Goal: Contribute content: Contribute content

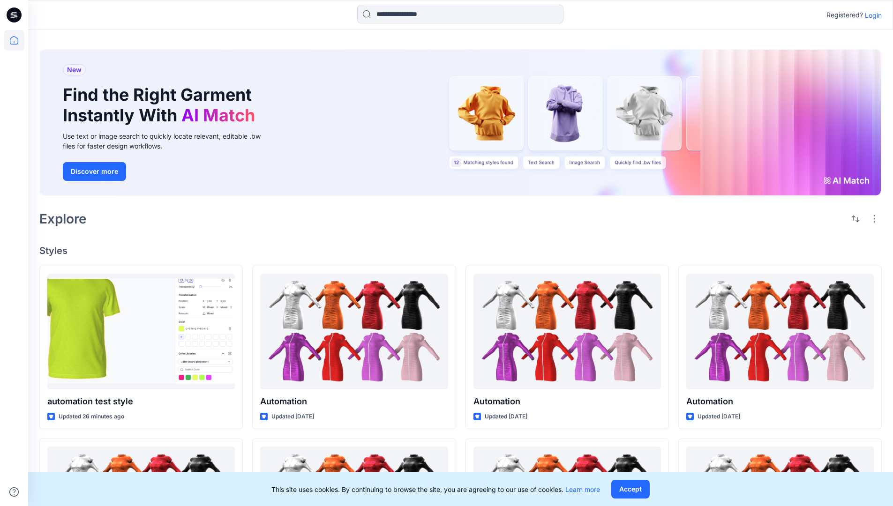
click at [871, 15] on p "Login" at bounding box center [873, 15] width 17 height 10
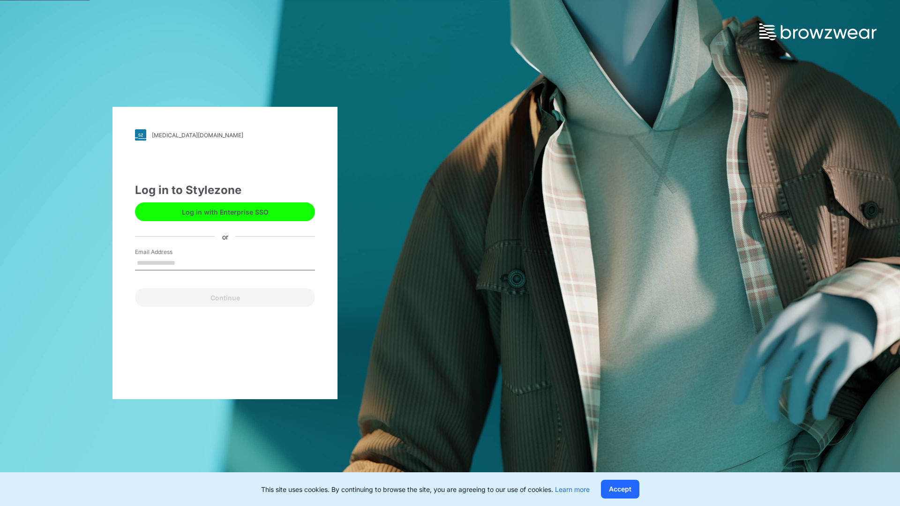
click at [185, 263] on input "Email Address" at bounding box center [225, 263] width 180 height 14
type input "**********"
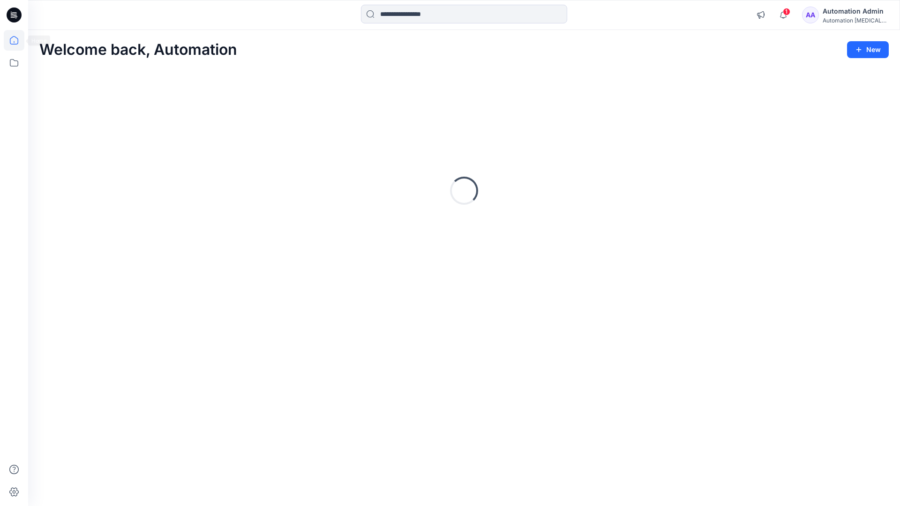
click at [18, 40] on icon at bounding box center [14, 40] width 8 height 8
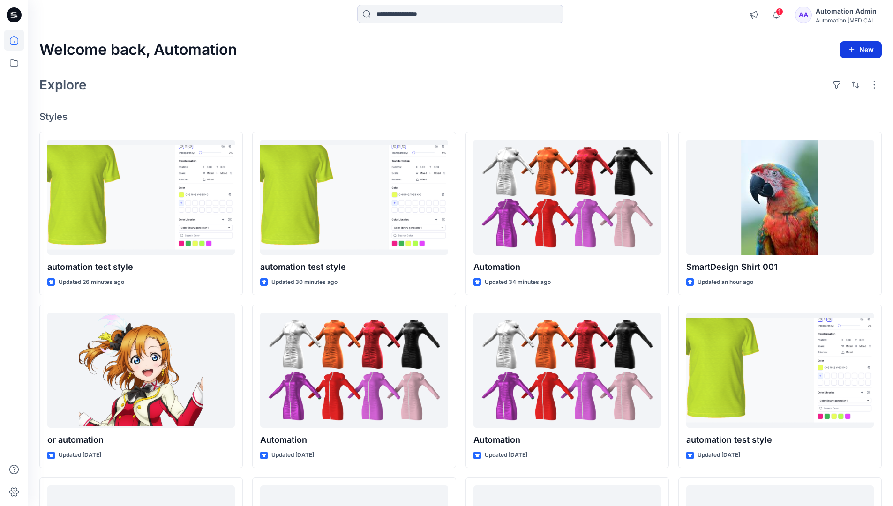
click at [856, 45] on button "New" at bounding box center [861, 49] width 42 height 17
click at [833, 74] on p "New Style" at bounding box center [831, 73] width 31 height 11
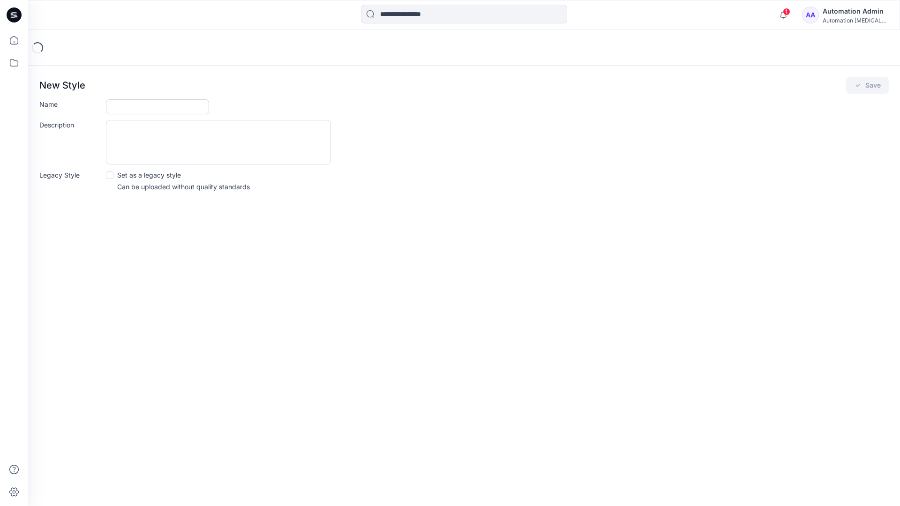
click at [115, 108] on input "Name" at bounding box center [157, 106] width 103 height 15
click at [177, 102] on input "Name" at bounding box center [157, 106] width 103 height 15
type input "**********"
click at [874, 83] on button "Save" at bounding box center [867, 85] width 43 height 17
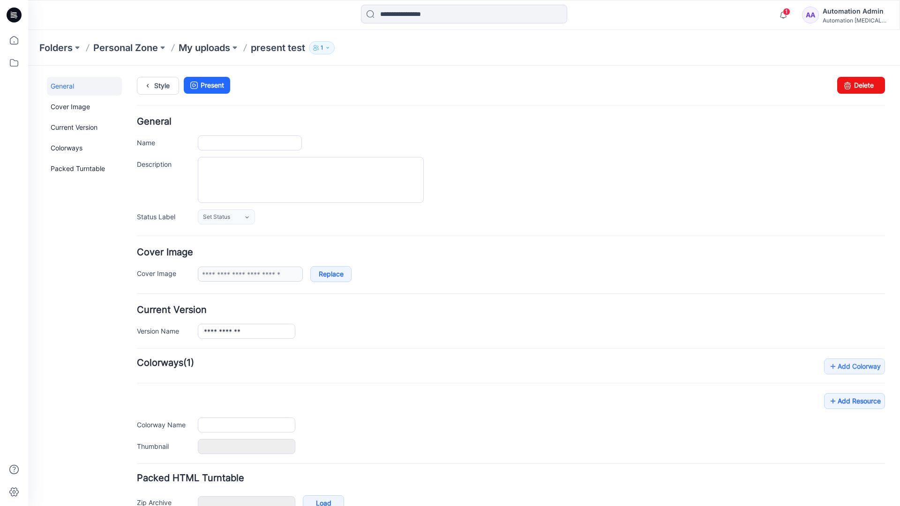
type input "**********"
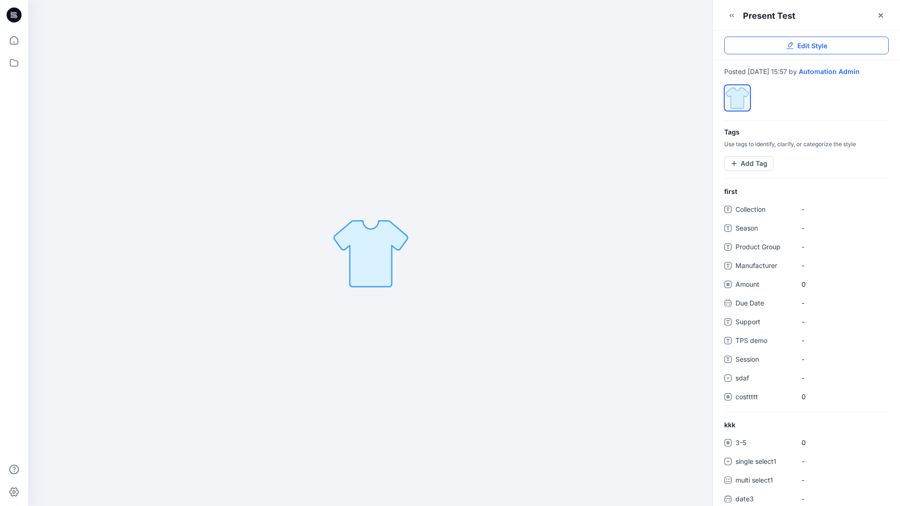
click at [830, 47] on link "Edit Style" at bounding box center [806, 46] width 165 height 18
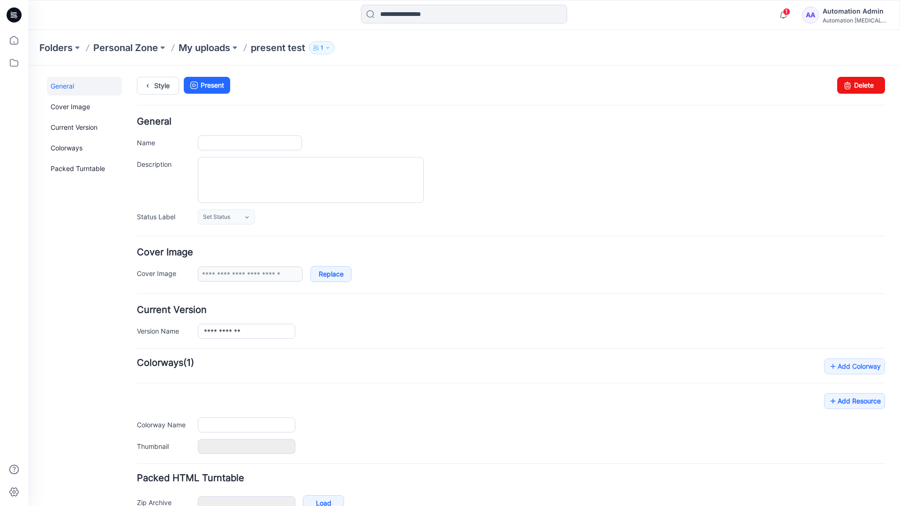
type input "**********"
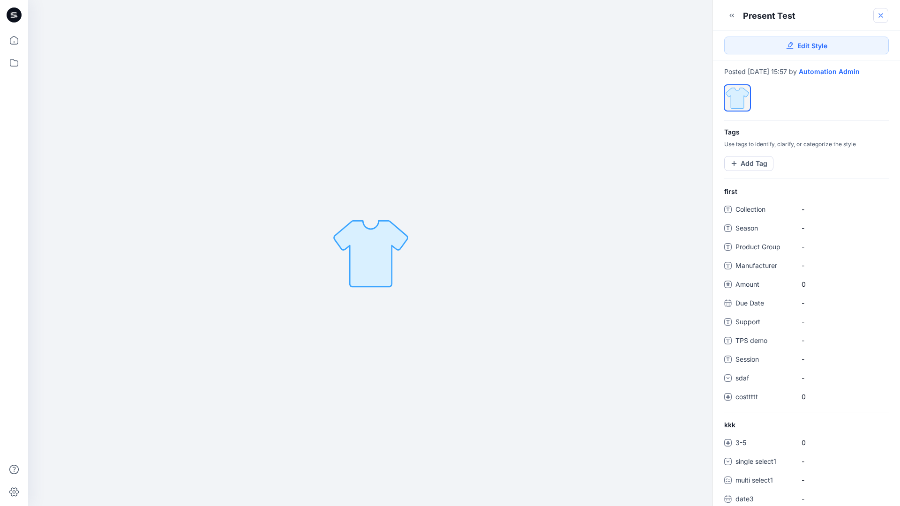
click at [881, 17] on icon at bounding box center [881, 16] width 8 height 8
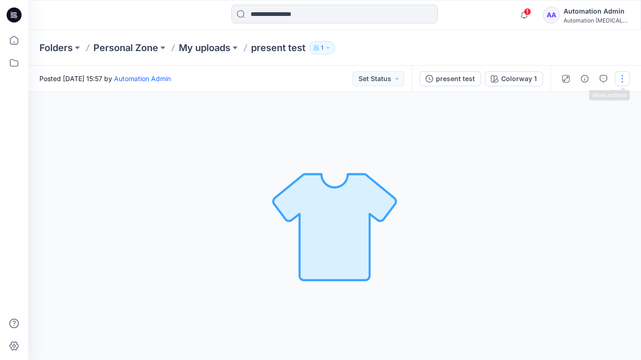
click at [621, 83] on button "button" at bounding box center [621, 78] width 15 height 15
click at [556, 99] on p "Present" at bounding box center [567, 101] width 23 height 10
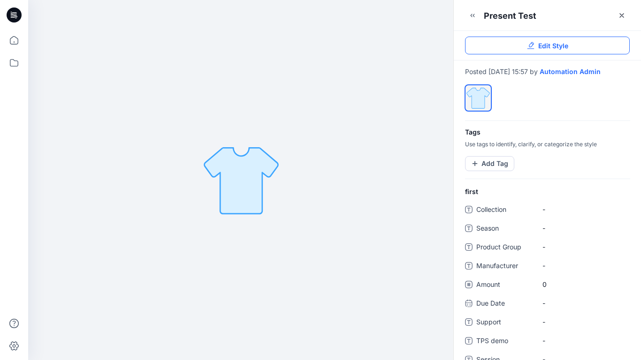
click at [611, 44] on link "Edit Style" at bounding box center [547, 46] width 165 height 18
click at [495, 171] on button "Add Tag" at bounding box center [489, 163] width 49 height 15
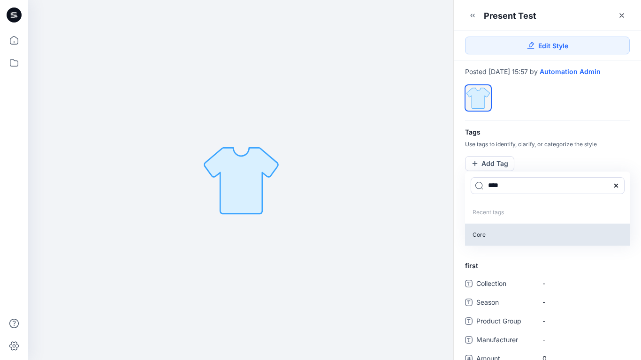
type input "****"
click at [478, 242] on p "Core" at bounding box center [547, 235] width 165 height 22
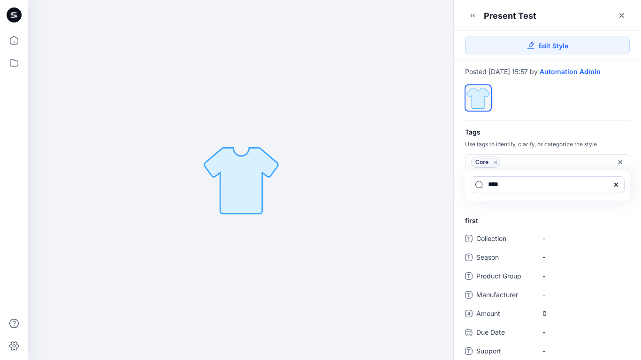
click at [618, 189] on icon at bounding box center [616, 185] width 8 height 8
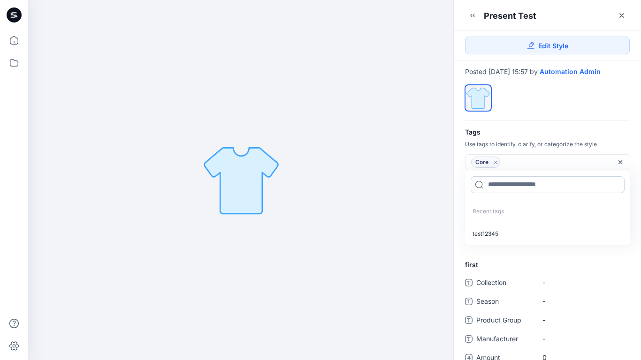
click at [516, 190] on input at bounding box center [547, 184] width 154 height 17
type input "*********"
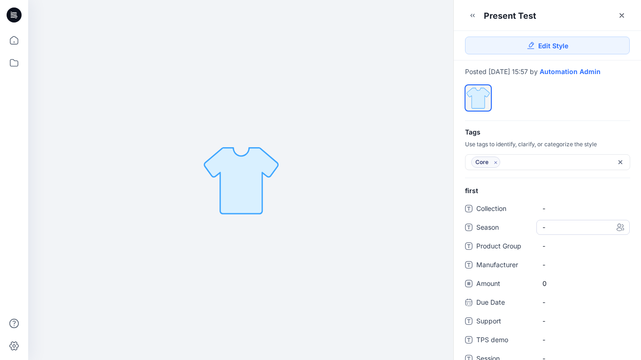
click at [552, 232] on span "-" at bounding box center [582, 227] width 81 height 10
type textarea "*****"
click at [579, 251] on Group "-" at bounding box center [582, 246] width 81 height 10
type textarea "****"
click at [547, 269] on span "-" at bounding box center [582, 265] width 81 height 10
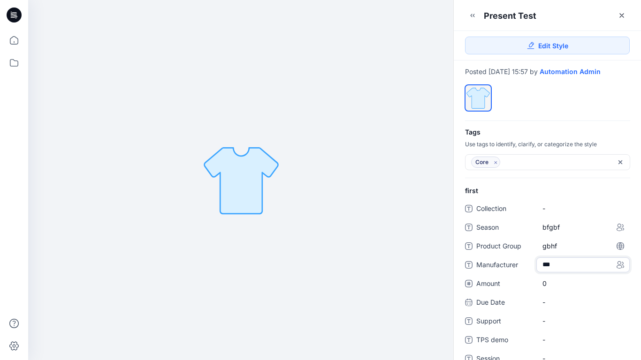
type textarea "****"
click at [549, 288] on span "0" at bounding box center [582, 284] width 81 height 10
type input "*"
click at [550, 313] on div "-" at bounding box center [582, 312] width 93 height 15
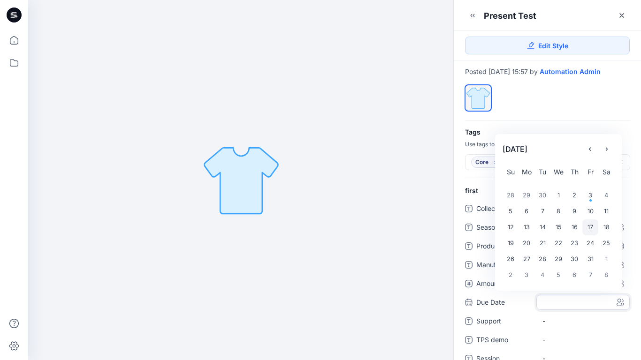
click at [593, 234] on div "17" at bounding box center [590, 227] width 16 height 16
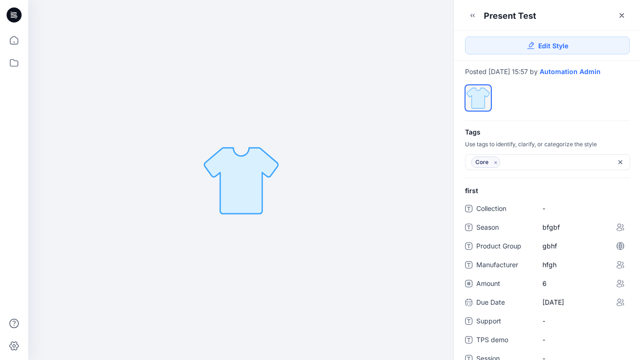
scroll to position [205, 0]
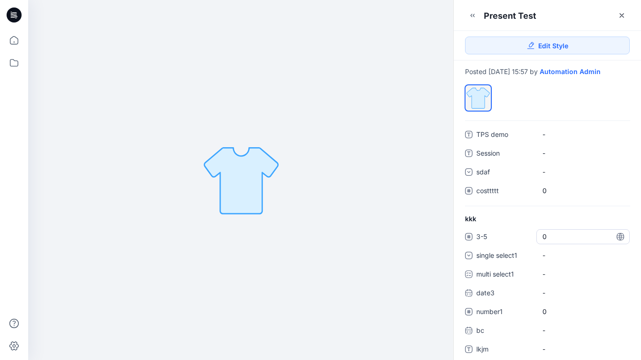
click at [547, 241] on span "0" at bounding box center [582, 237] width 81 height 10
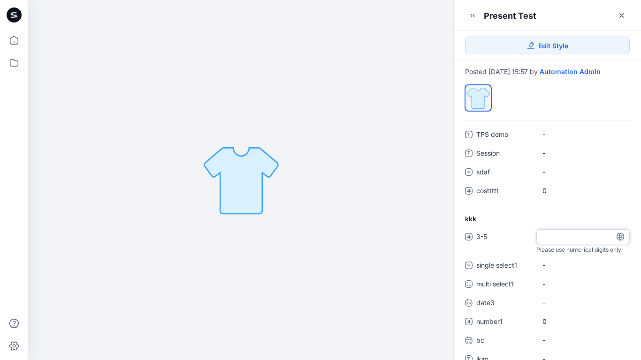
type input "*"
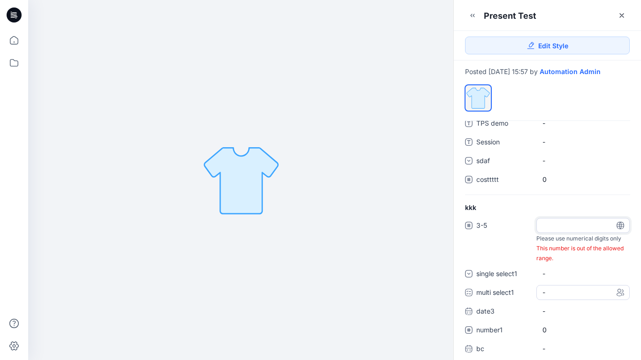
click at [566, 300] on div "3-5 * Please use numerical digits only This number is out of the allowed range.…" at bounding box center [547, 300] width 165 height 165
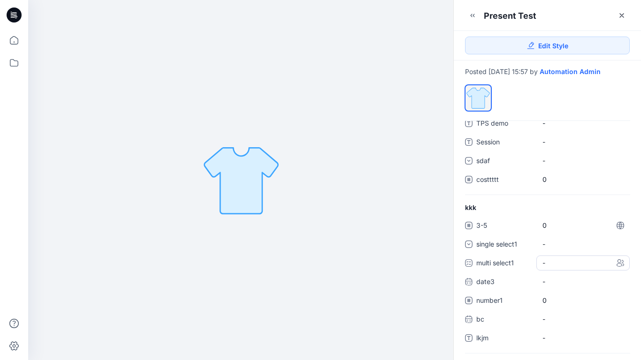
click at [563, 271] on div "-" at bounding box center [582, 263] width 93 height 15
click at [550, 287] on span at bounding box center [548, 284] width 8 height 8
click at [547, 307] on span at bounding box center [548, 304] width 8 height 8
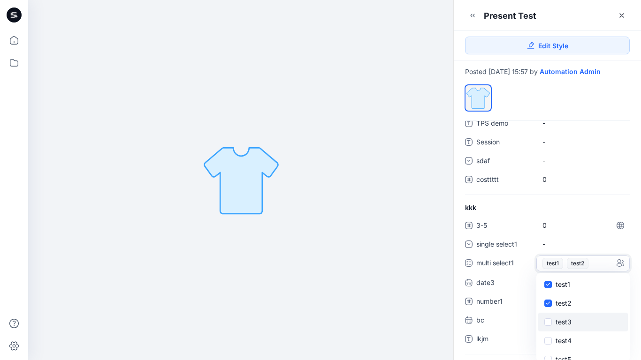
click at [547, 326] on span at bounding box center [548, 322] width 8 height 8
click at [548, 286] on icon at bounding box center [547, 284] width 4 height 3
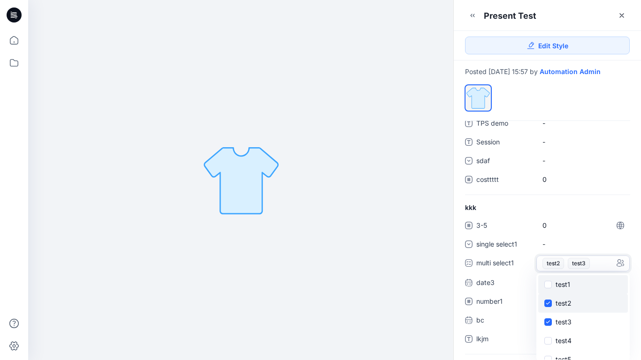
click at [548, 307] on span at bounding box center [548, 304] width 8 height 8
click at [548, 326] on span at bounding box center [548, 322] width 8 height 8
click at [597, 212] on div "kkk 3-5 0 single select1 - multi select1 - test1 test2 test3 test4 test5 test6 …" at bounding box center [546, 278] width 187 height 151
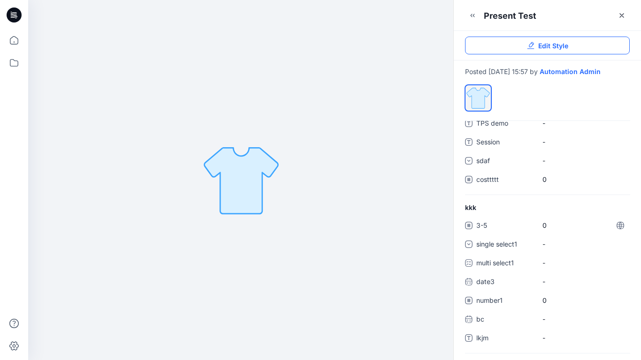
click at [549, 47] on span "Edit Style" at bounding box center [553, 46] width 30 height 10
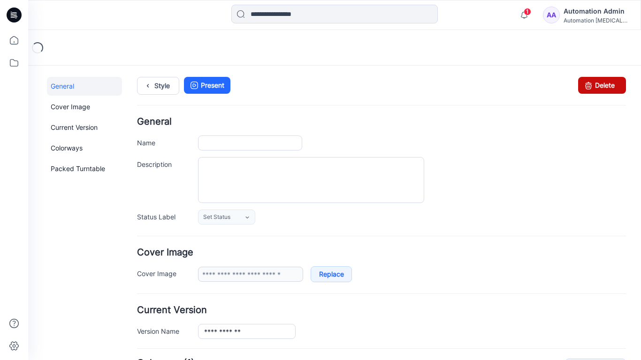
click at [586, 82] on icon at bounding box center [587, 85] width 13 height 17
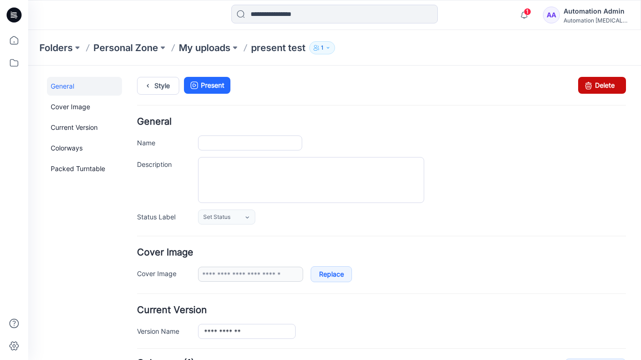
type input "**********"
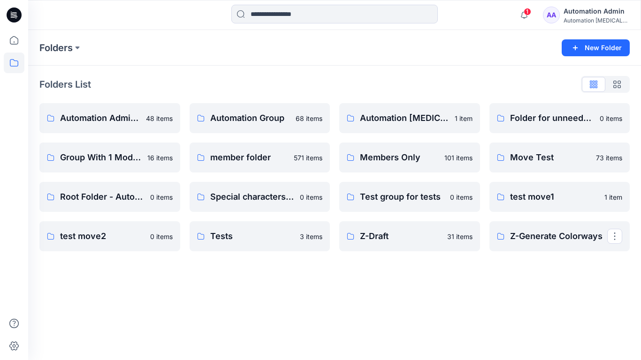
click at [589, 15] on div "Automation Admin" at bounding box center [596, 11] width 66 height 11
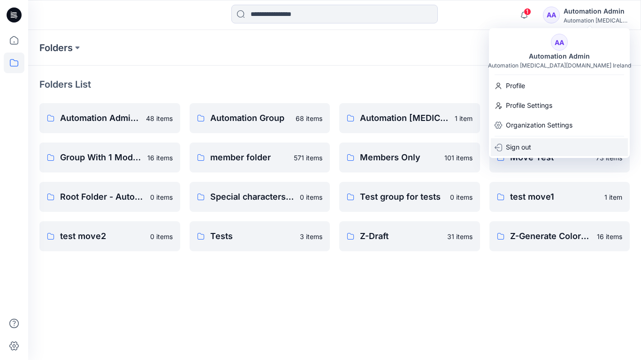
click at [543, 142] on div "Sign out" at bounding box center [558, 147] width 137 height 18
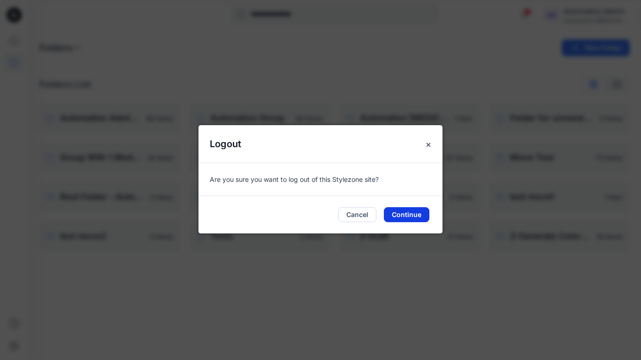
click at [422, 212] on button "Continue" at bounding box center [406, 214] width 45 height 15
